Goal: Task Accomplishment & Management: Manage account settings

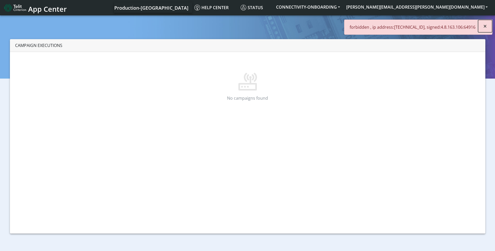
click at [490, 25] on button "×" at bounding box center [485, 26] width 14 height 13
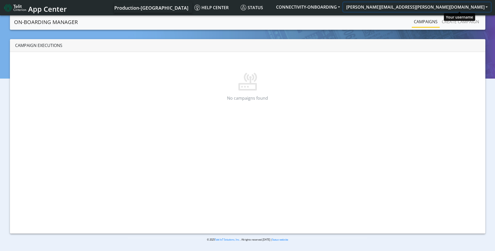
click at [459, 4] on button "[PERSON_NAME][EMAIL_ADDRESS][PERSON_NAME][DOMAIN_NAME]" at bounding box center [417, 6] width 148 height 9
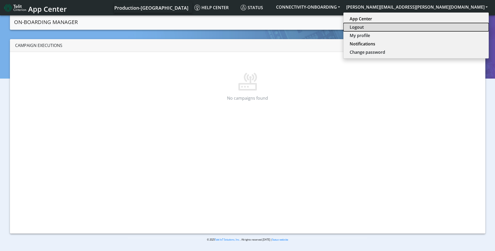
click at [450, 26] on button "Logout" at bounding box center [415, 27] width 145 height 8
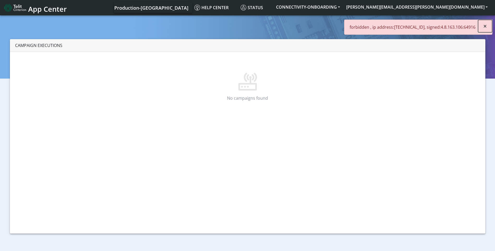
click at [485, 27] on span "×" at bounding box center [485, 26] width 4 height 9
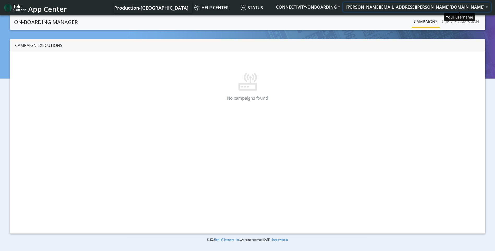
drag, startPoint x: 454, startPoint y: 4, endPoint x: 455, endPoint y: 9, distance: 5.1
click at [454, 4] on button "[PERSON_NAME][EMAIL_ADDRESS][PERSON_NAME][DOMAIN_NAME]" at bounding box center [417, 6] width 148 height 9
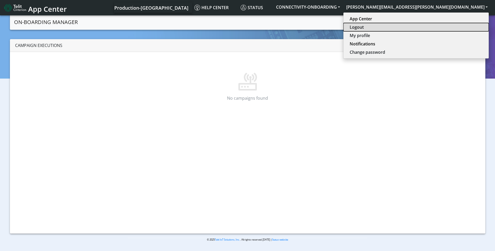
click at [454, 26] on button "Logout" at bounding box center [415, 27] width 145 height 8
